Goal: Information Seeking & Learning: Learn about a topic

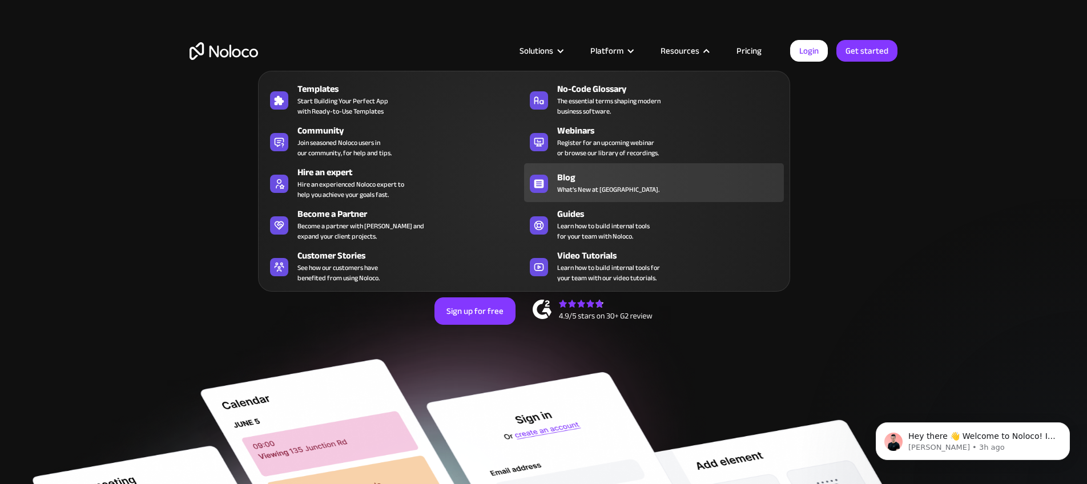
click at [577, 184] on span "What's New at [GEOGRAPHIC_DATA]." at bounding box center [608, 189] width 102 height 10
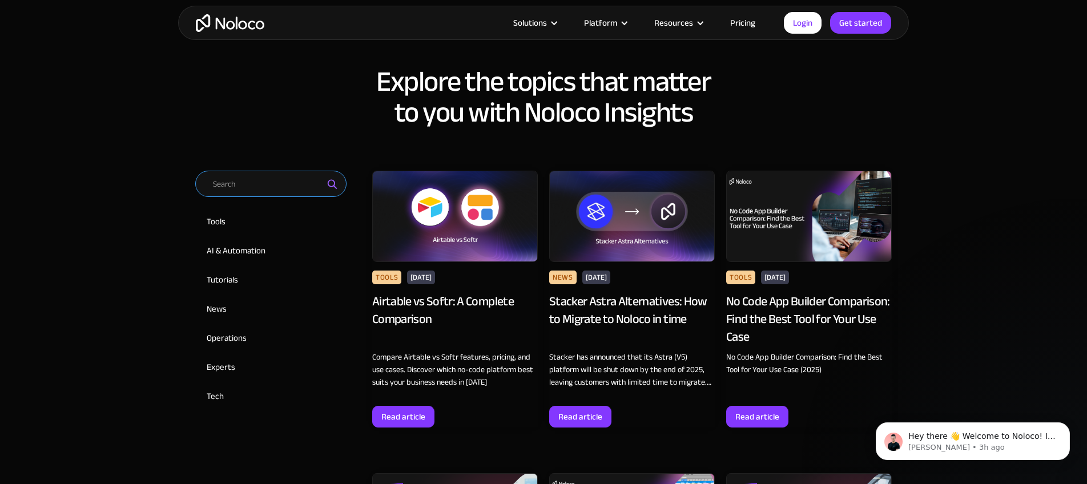
click at [276, 183] on input "Email Form 2" at bounding box center [270, 184] width 151 height 26
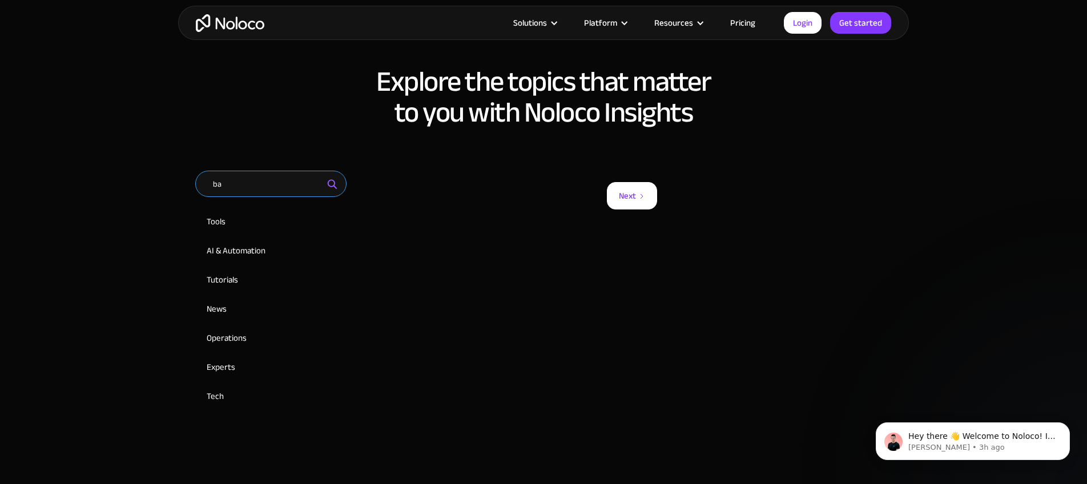
type input "b"
